Goal: Information Seeking & Learning: Learn about a topic

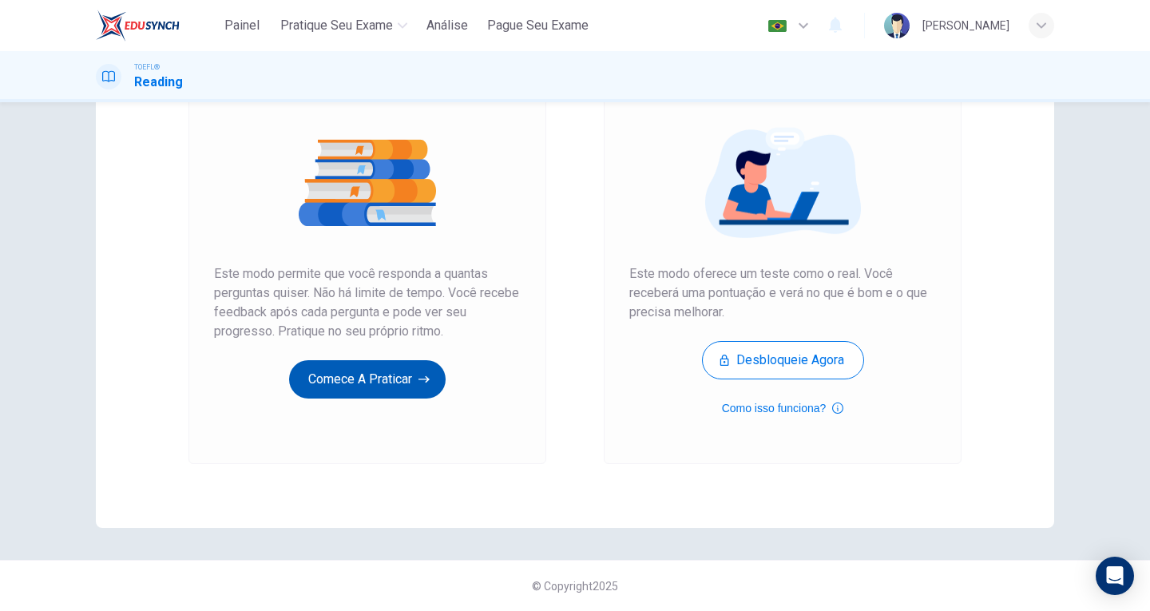
click at [397, 384] on button "Comece a praticar" at bounding box center [367, 379] width 157 height 38
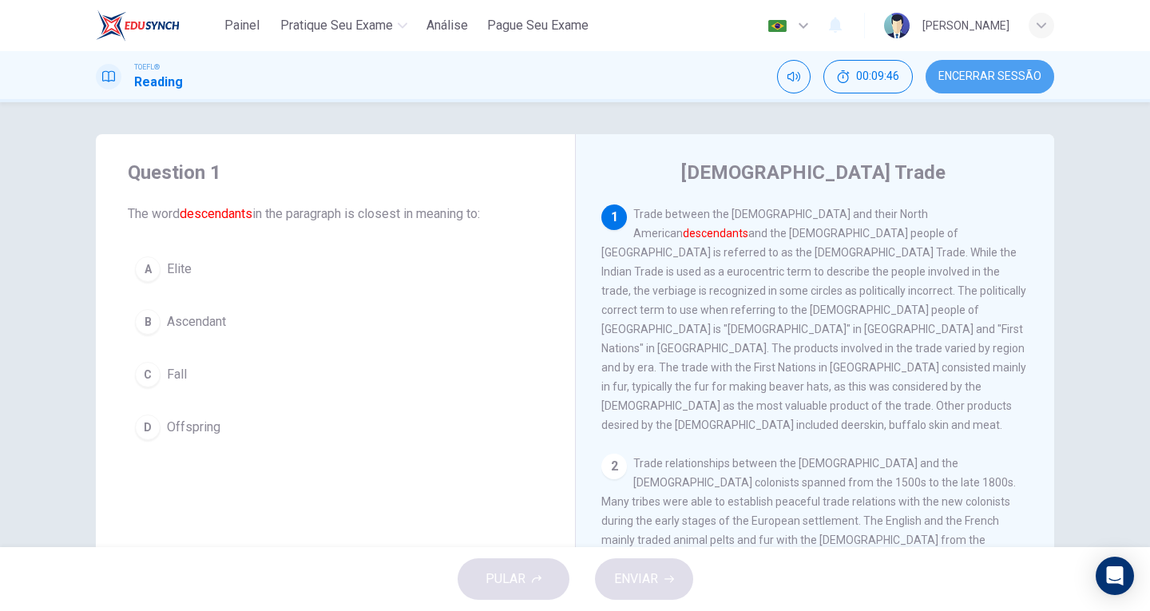
click at [994, 81] on span "Encerrar Sessão" at bounding box center [989, 76] width 103 height 13
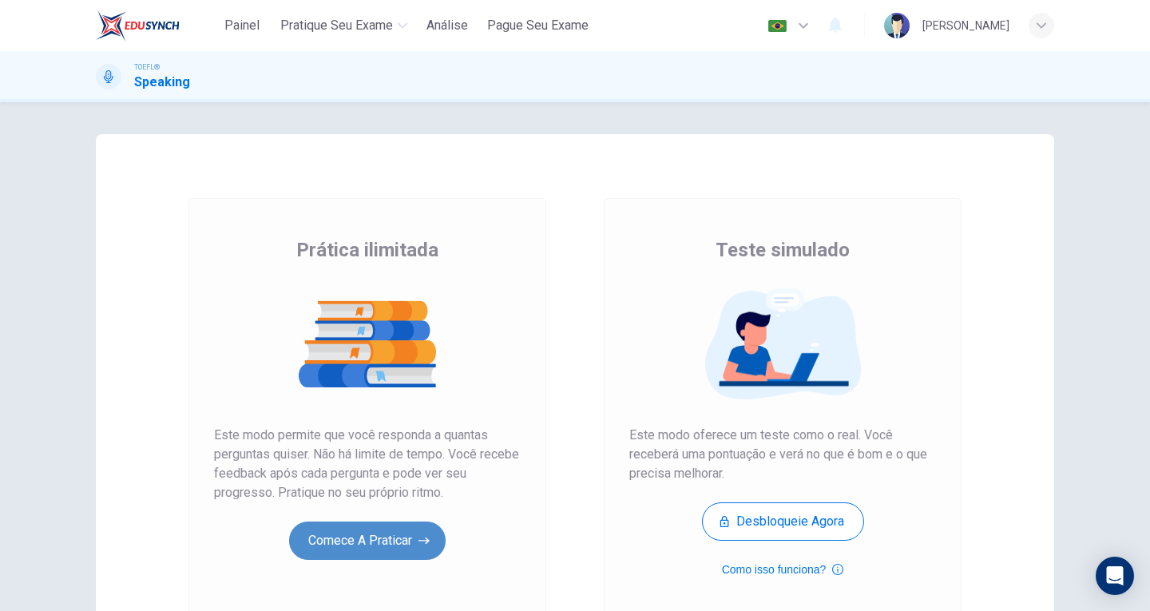
click at [386, 540] on button "Comece a praticar" at bounding box center [367, 541] width 157 height 38
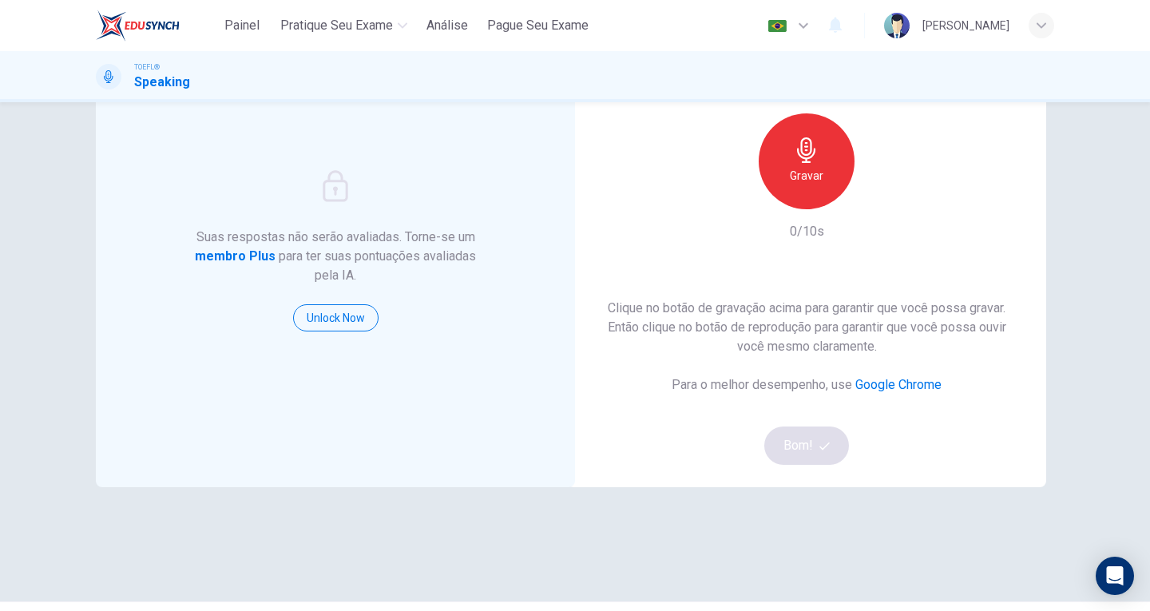
scroll to position [161, 0]
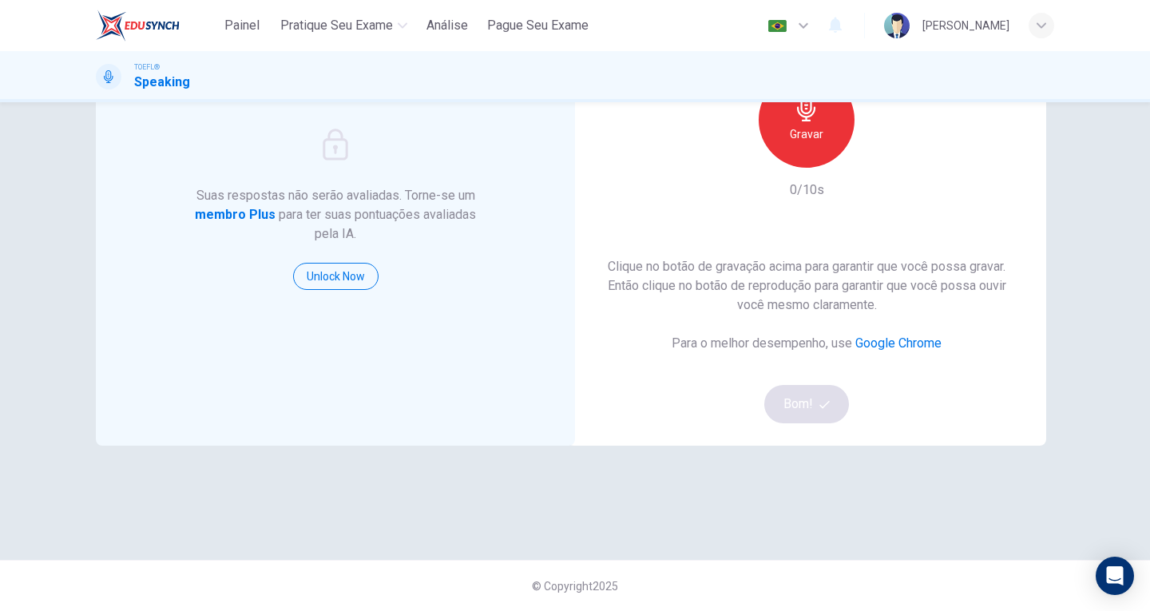
click at [795, 145] on div "Gravar" at bounding box center [807, 120] width 96 height 96
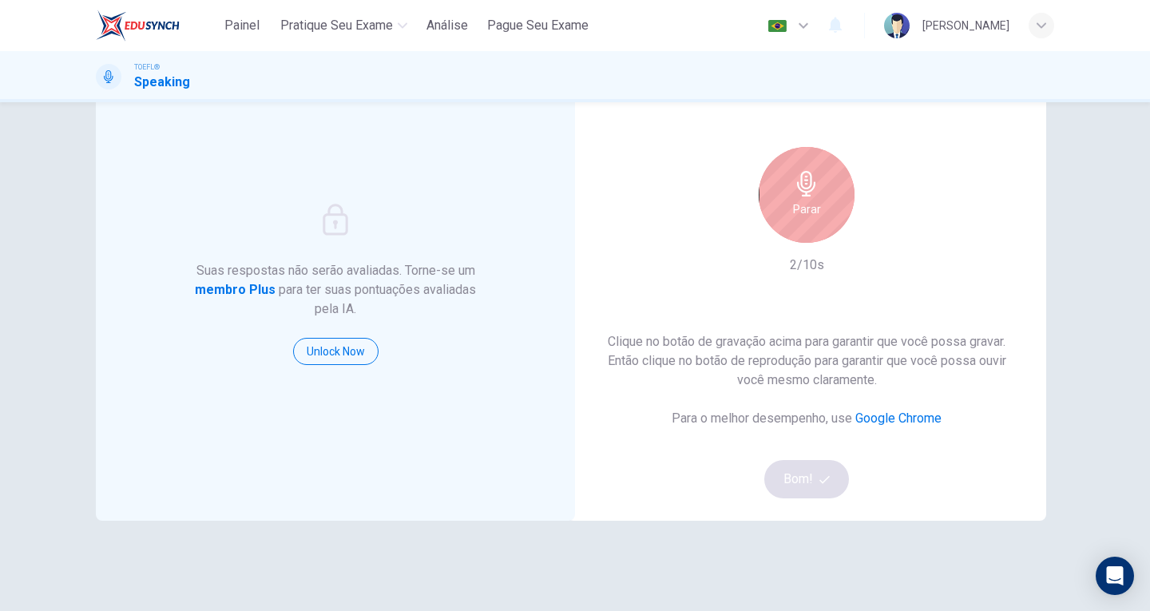
scroll to position [2, 0]
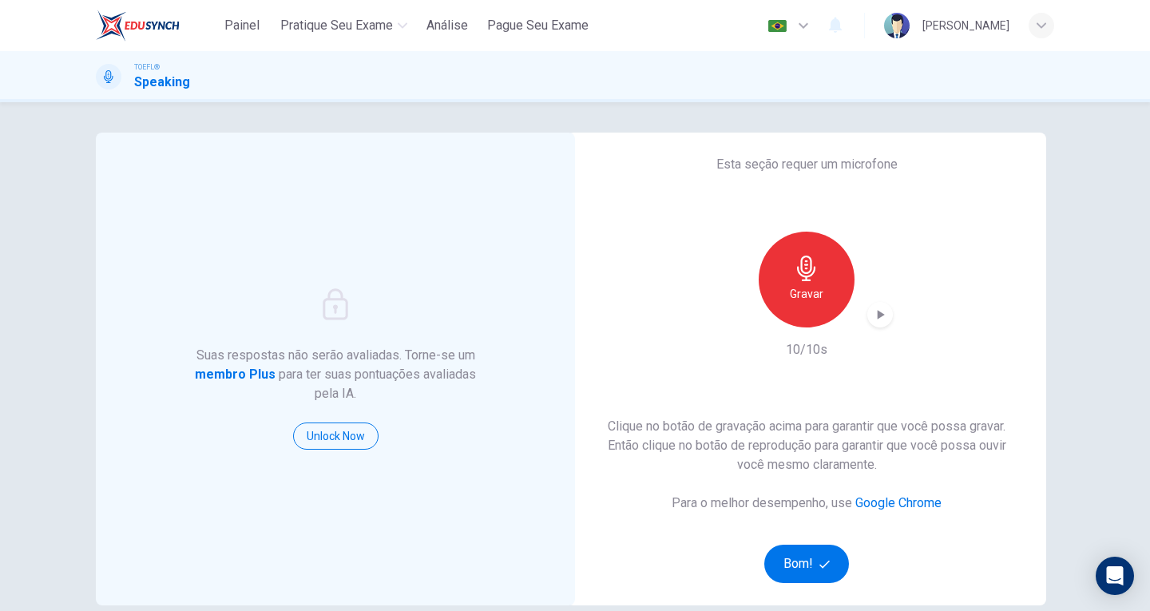
click at [879, 302] on div "button" at bounding box center [880, 315] width 26 height 26
click at [803, 571] on button "Bom!" at bounding box center [806, 564] width 85 height 38
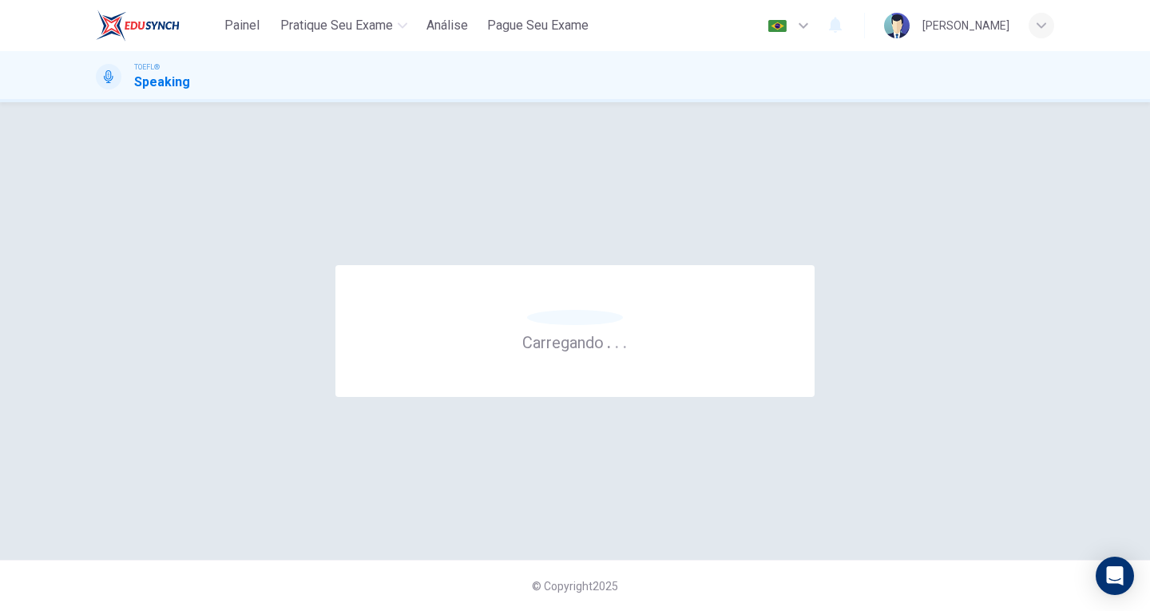
scroll to position [0, 0]
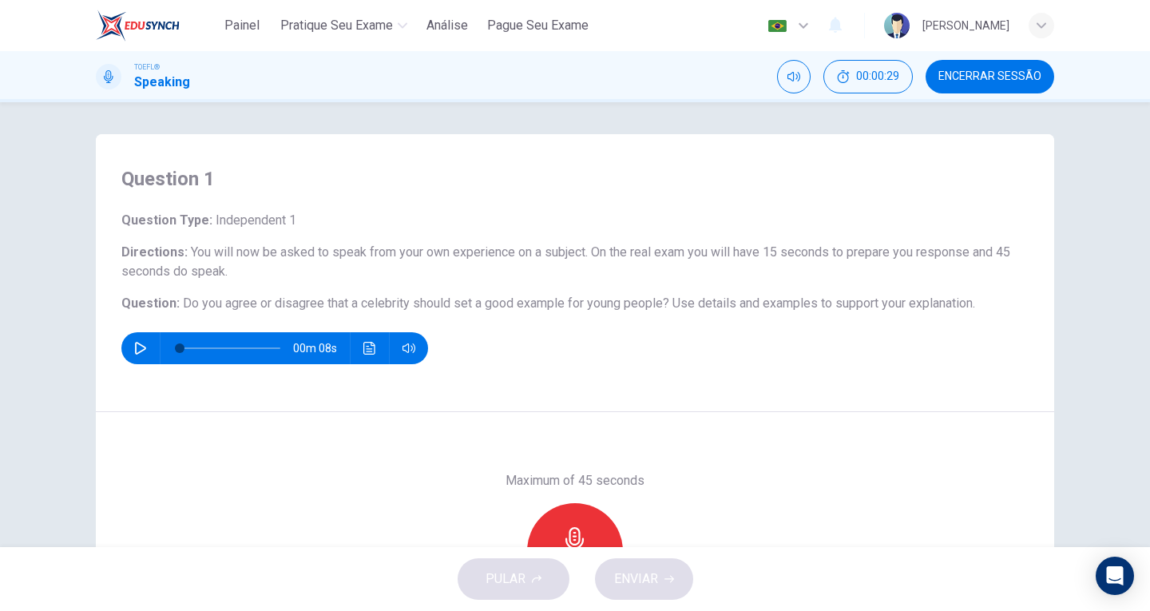
click at [140, 343] on icon "button" at bounding box center [140, 348] width 13 height 13
drag, startPoint x: 112, startPoint y: 173, endPoint x: 367, endPoint y: 270, distance: 273.2
click at [533, 329] on div "Question 1 Question Type : Independent 1 Directions : You will now be asked to …" at bounding box center [575, 273] width 958 height 278
drag, startPoint x: 121, startPoint y: 178, endPoint x: 928, endPoint y: 310, distance: 818.1
click at [889, 299] on div "Question 1 Question Type : Independent 1 Directions : You will now be asked to …" at bounding box center [575, 273] width 958 height 278
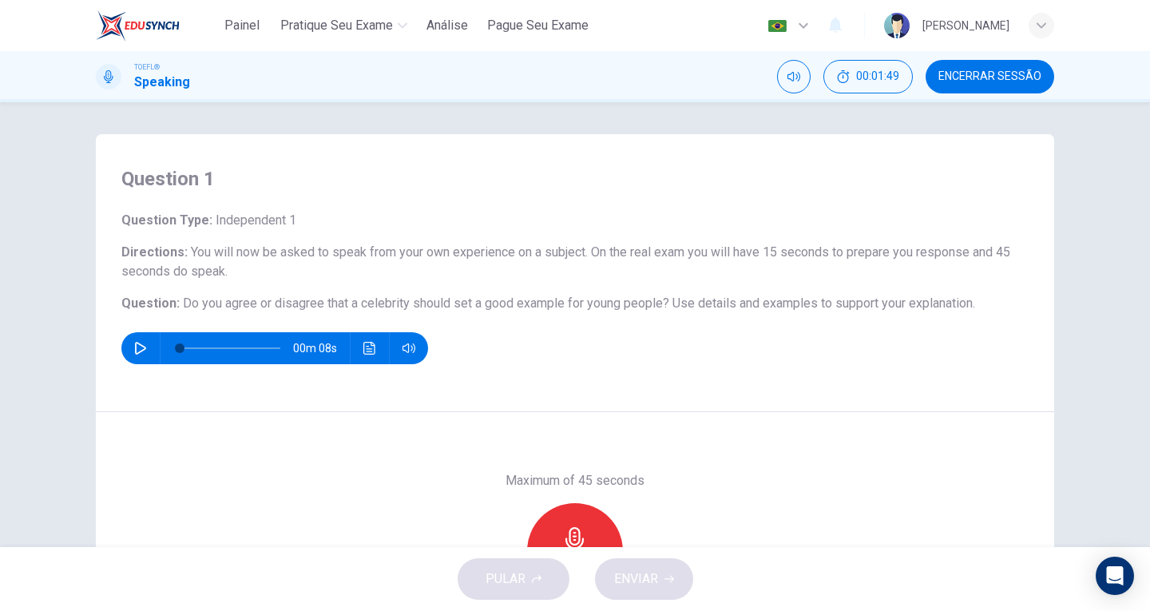
drag, startPoint x: 978, startPoint y: 308, endPoint x: 192, endPoint y: 282, distance: 786.3
click at [202, 284] on div "Question Type : Independent 1 Directions : You will now be asked to speak from …" at bounding box center [574, 287] width 907 height 153
click at [153, 235] on div "Question Type : Independent 1 Directions : You will now be asked to speak from …" at bounding box center [574, 287] width 907 height 153
click at [131, 220] on h6 "Question Type : Independent 1" at bounding box center [574, 220] width 907 height 19
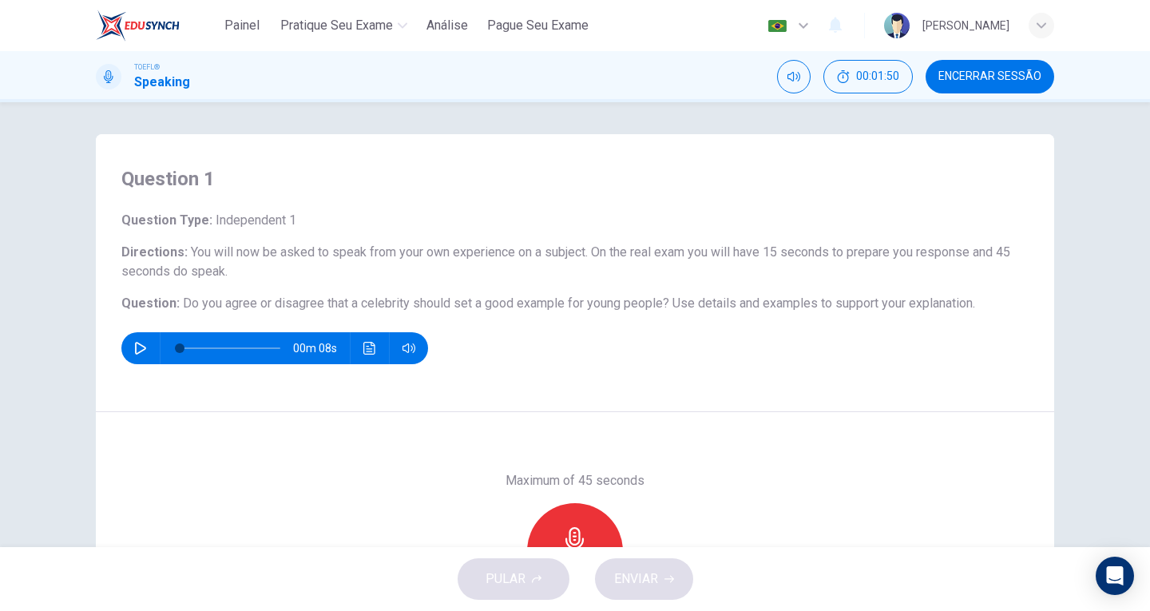
click at [131, 220] on h6 "Question Type : Independent 1" at bounding box center [574, 220] width 907 height 19
drag, startPoint x: 121, startPoint y: 177, endPoint x: 85, endPoint y: 347, distance: 173.9
click at [192, 224] on div "Question 1 Question Type : Independent 1 Directions : You will now be asked to …" at bounding box center [575, 273] width 958 height 278
click at [141, 349] on icon "button" at bounding box center [140, 348] width 11 height 13
click at [145, 204] on div "Question 1 Question Type : Independent 1 Directions : You will now be asked to …" at bounding box center [575, 273] width 958 height 278
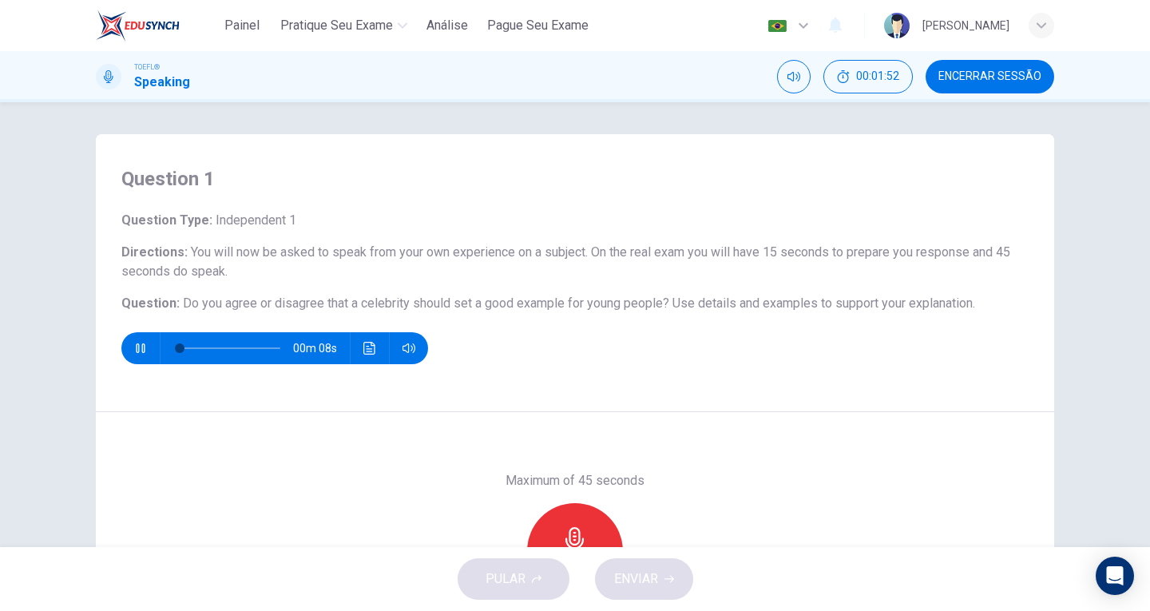
click at [145, 204] on div "Question 1 Question Type : Independent 1 Directions : You will now be asked to …" at bounding box center [575, 273] width 958 height 278
click at [165, 228] on h6 "Question Type : Independent 1" at bounding box center [574, 220] width 907 height 19
click at [159, 226] on h6 "Question Type : Independent 1" at bounding box center [574, 220] width 907 height 19
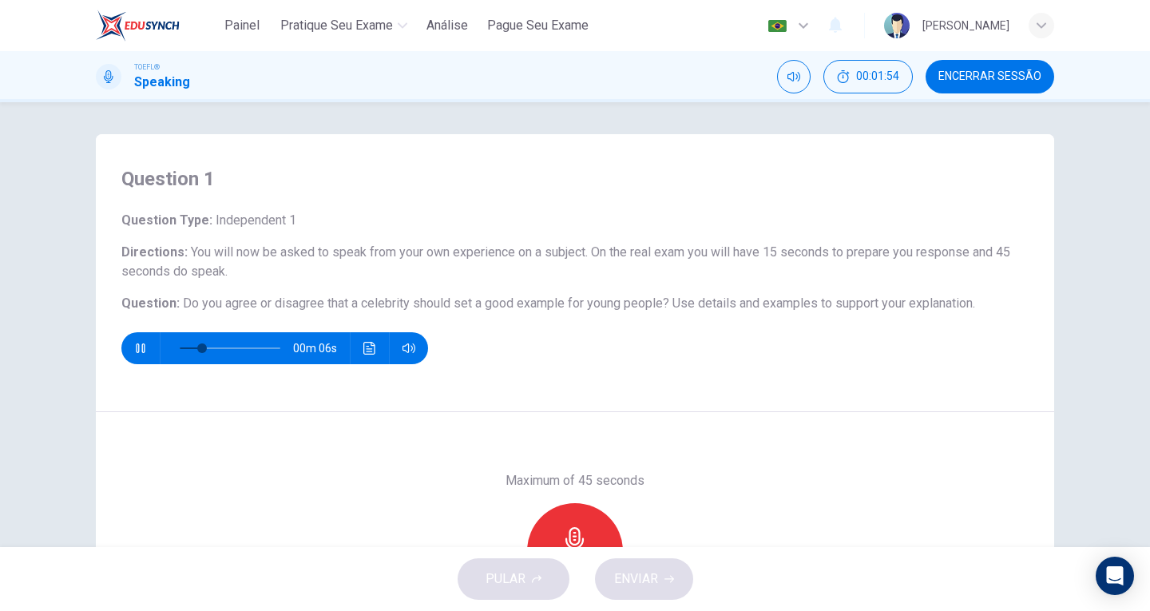
click at [609, 115] on div "Question 1 Question Type : Independent 1 Directions : You will now be asked to …" at bounding box center [575, 324] width 1150 height 445
drag, startPoint x: 616, startPoint y: 145, endPoint x: 220, endPoint y: 73, distance: 401.8
click at [220, 73] on div "Painel Pratique seu exame Análise Pague Seu Exame Português pt ​ carol TOEFL® S…" at bounding box center [575, 305] width 1150 height 611
drag, startPoint x: 158, startPoint y: 188, endPoint x: 361, endPoint y: 335, distance: 250.5
click at [361, 335] on div "Question 1 Question Type : Independent 1 Directions : You will now be asked to …" at bounding box center [575, 273] width 958 height 278
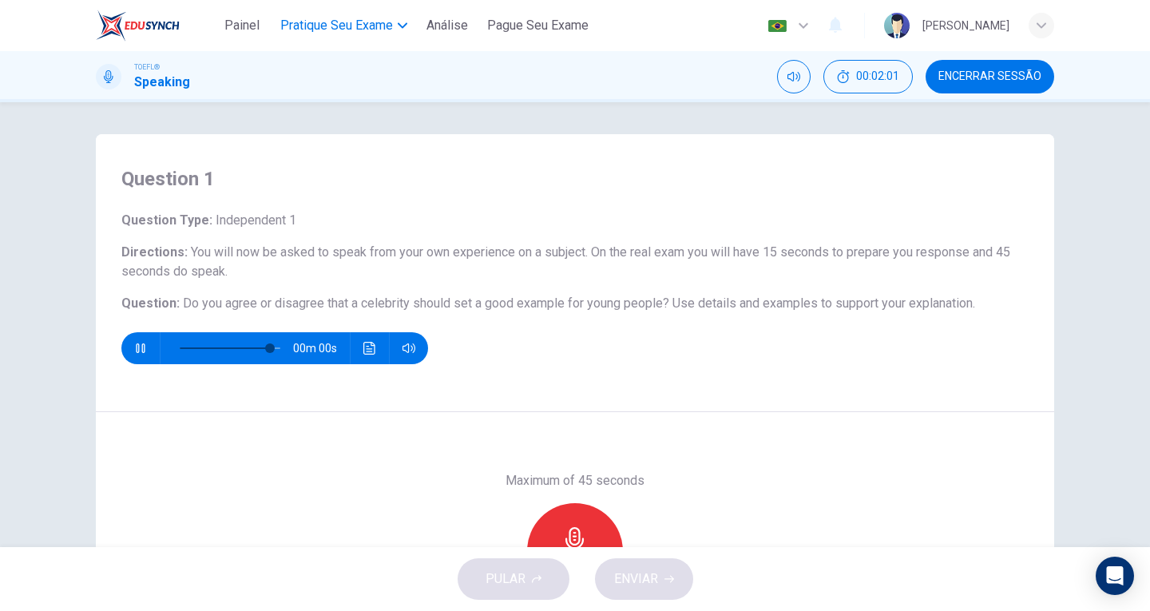
type input "0"
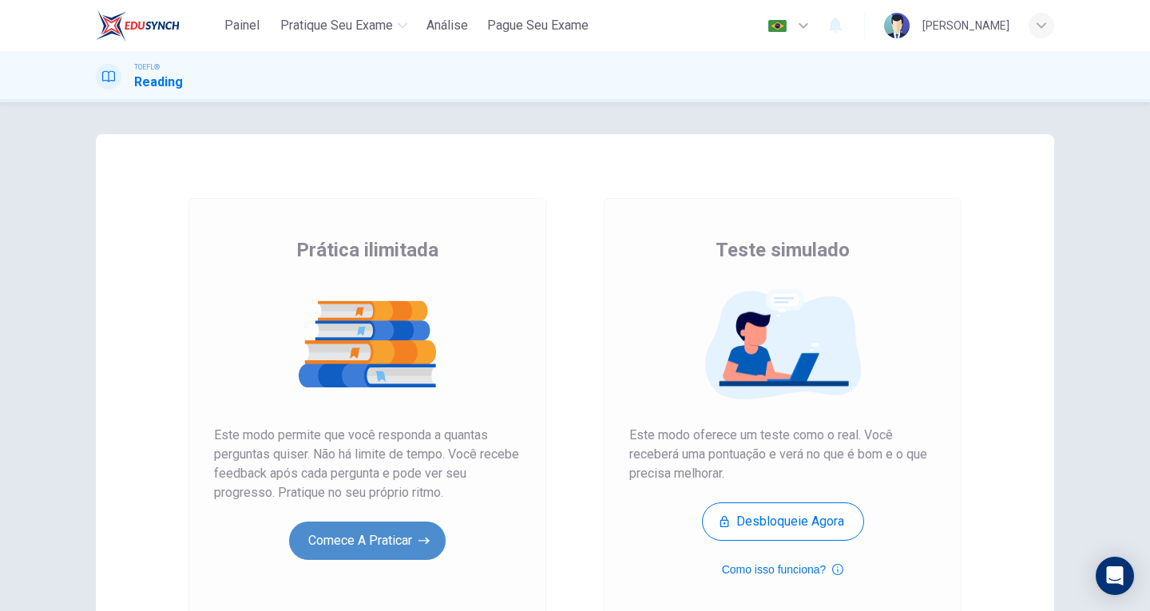
click at [327, 530] on button "Comece a praticar" at bounding box center [367, 541] width 157 height 38
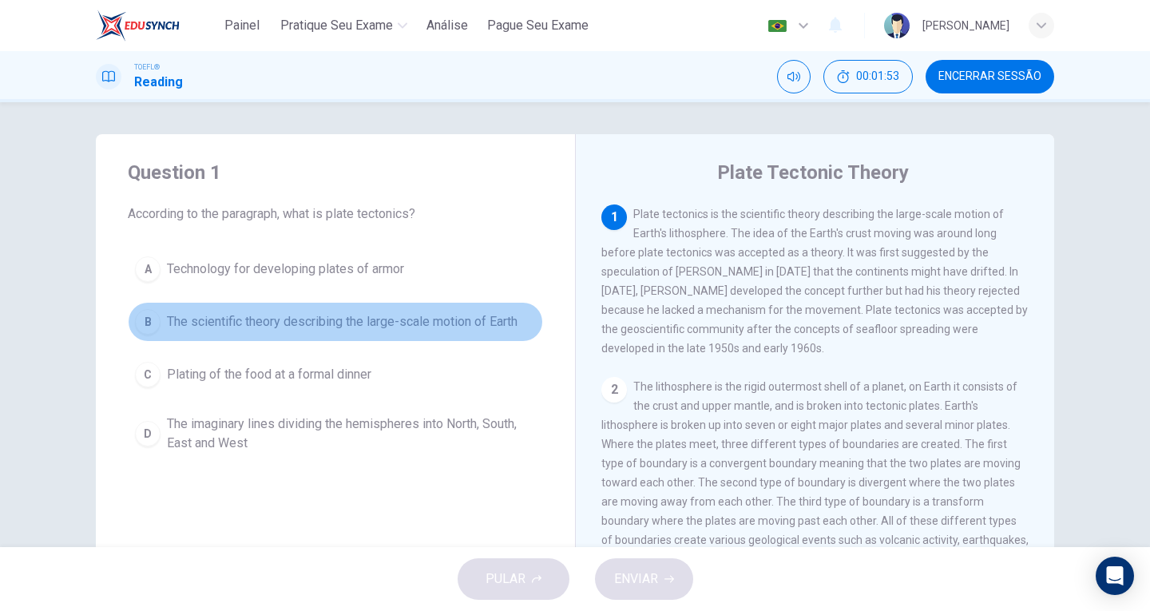
click at [348, 323] on span "The scientific theory describing the large-scale motion of Earth" at bounding box center [342, 321] width 351 height 19
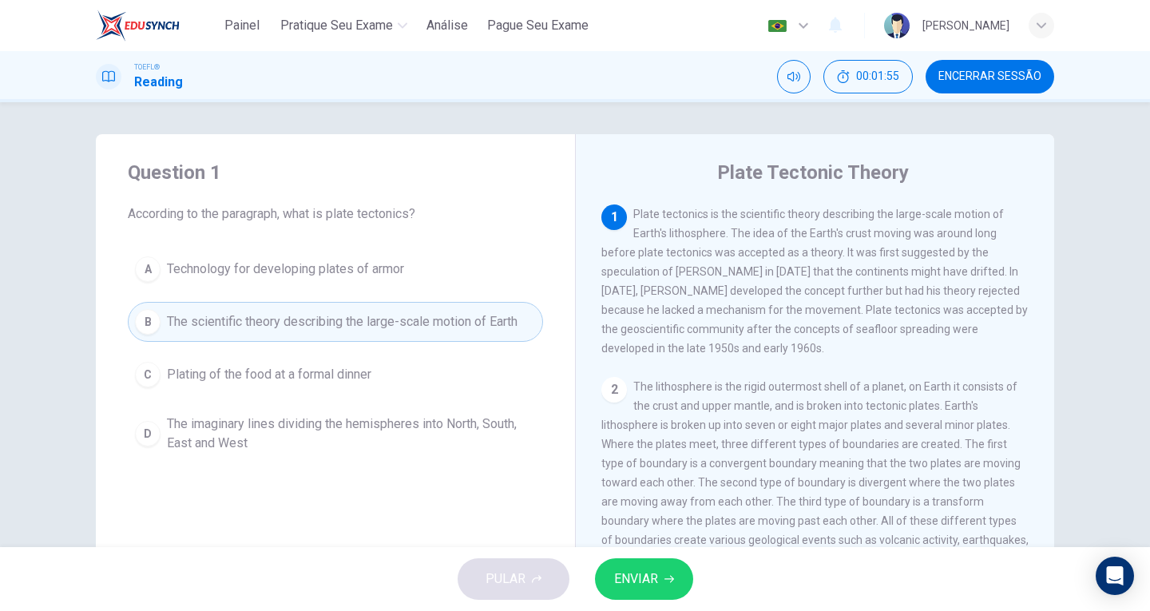
click at [649, 569] on span "ENVIAR" at bounding box center [636, 579] width 44 height 22
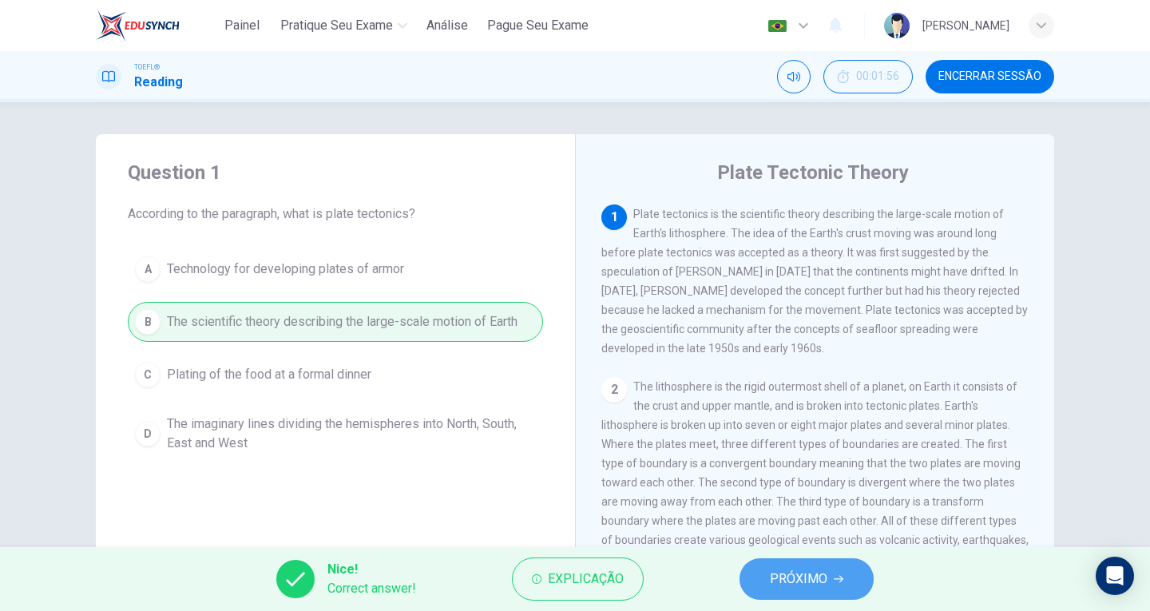
click at [794, 579] on span "PRÓXIMO" at bounding box center [799, 579] width 58 height 22
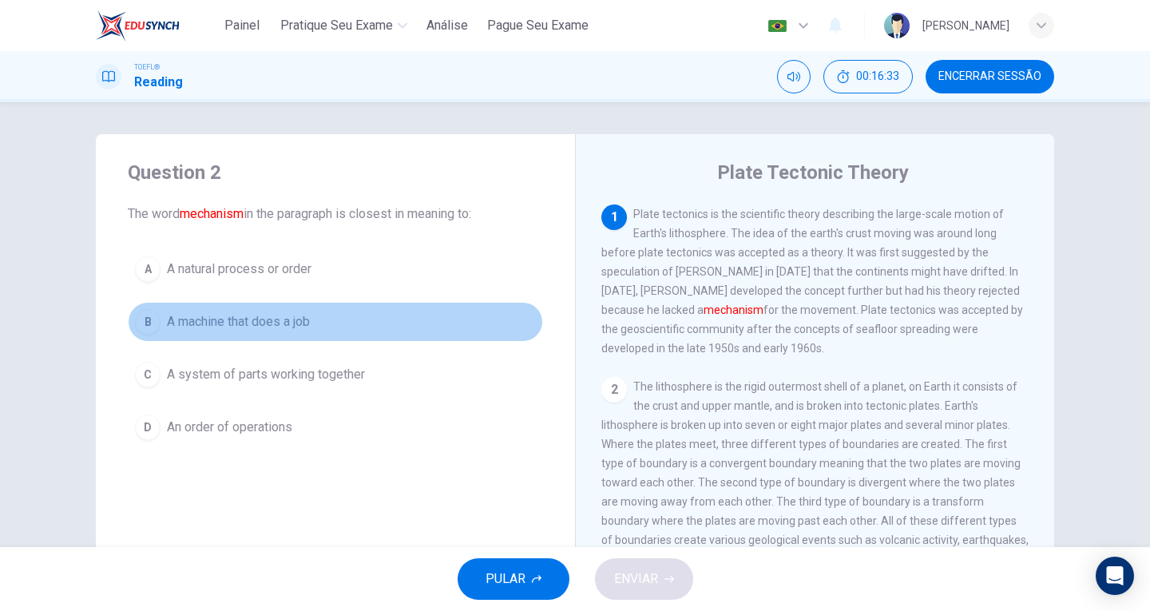
click at [253, 318] on span "A machine that does a job" at bounding box center [238, 321] width 143 height 19
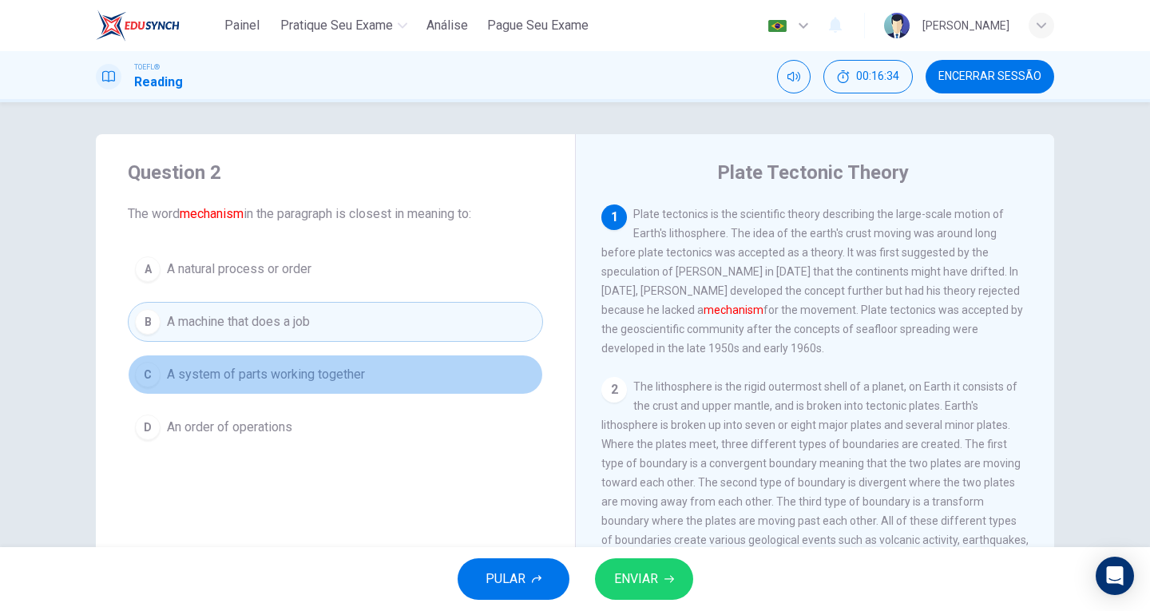
click at [276, 376] on span "A system of parts working together" at bounding box center [266, 374] width 198 height 19
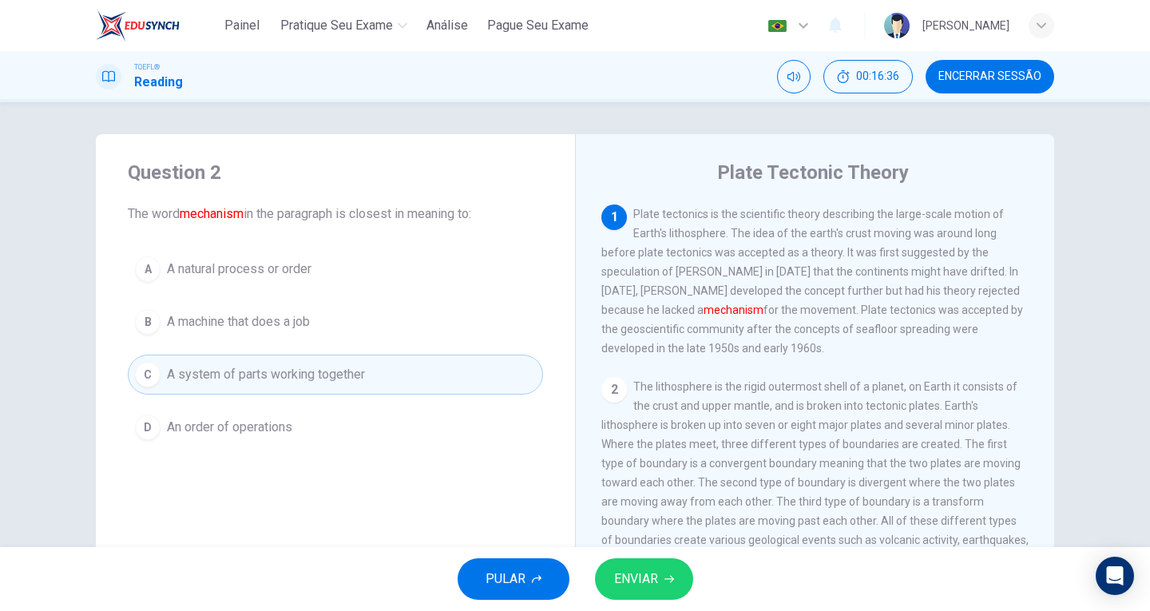
click at [279, 435] on span "An order of operations" at bounding box center [229, 427] width 125 height 19
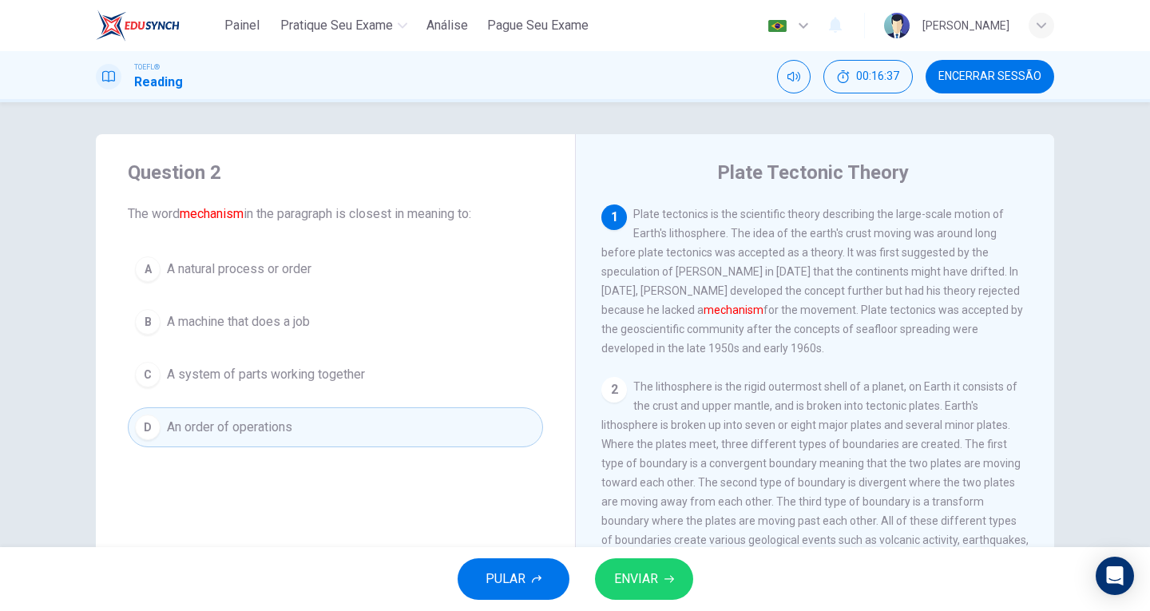
click at [652, 577] on span "ENVIAR" at bounding box center [636, 579] width 44 height 22
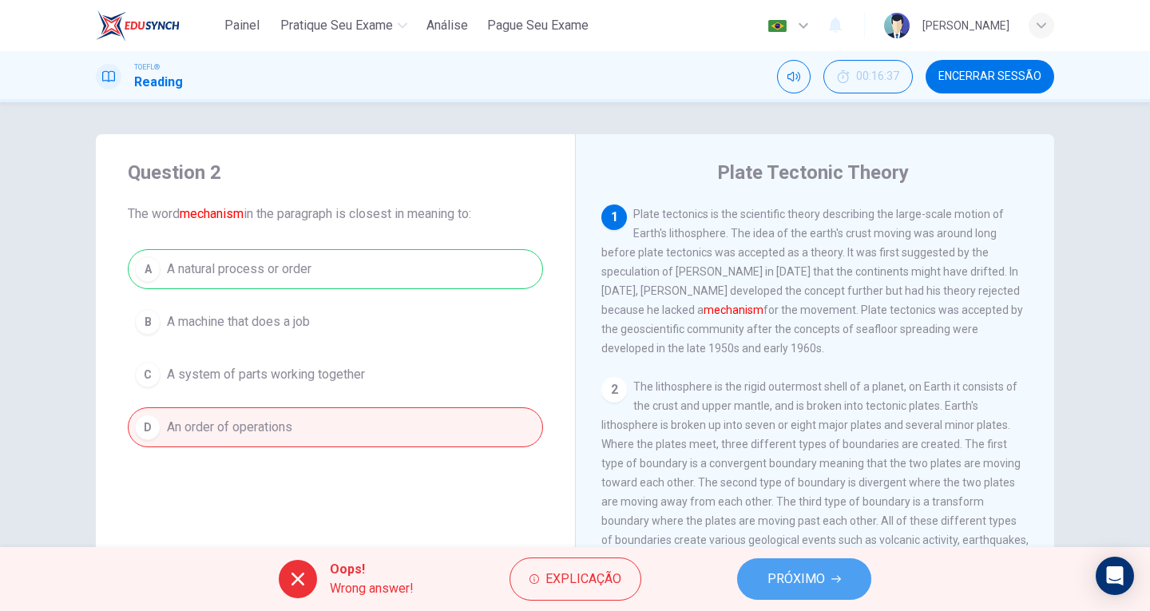
click at [800, 567] on button "PRÓXIMO" at bounding box center [804, 579] width 134 height 42
